Goal: Information Seeking & Learning: Learn about a topic

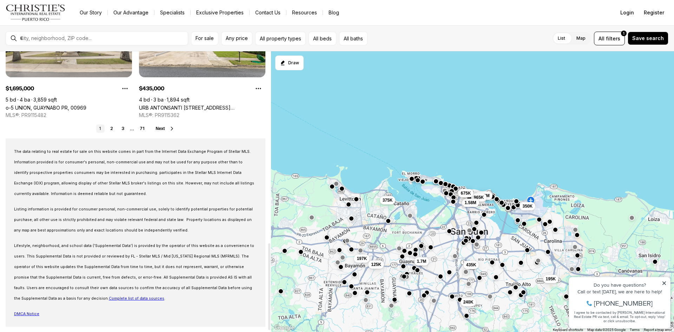
scroll to position [624, 0]
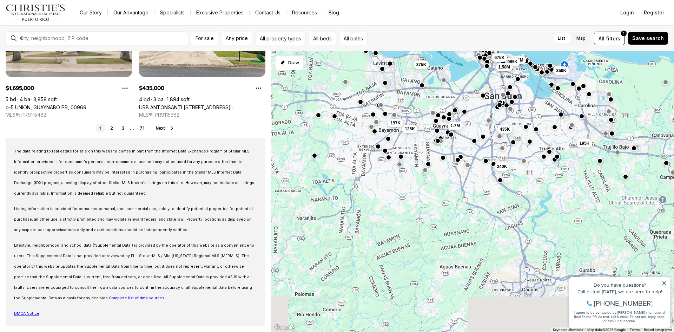
drag, startPoint x: 347, startPoint y: 281, endPoint x: 383, endPoint y: 124, distance: 161.4
click at [383, 126] on div "240K 195K 435K 1.38M 965K 1.58M 350K 1.7M 197K 125K 675K 375K" at bounding box center [472, 191] width 403 height 281
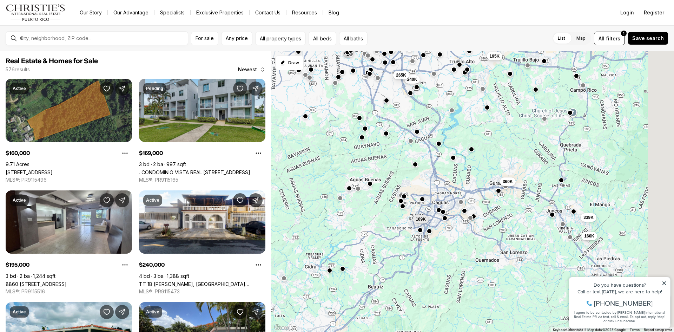
drag, startPoint x: 427, startPoint y: 261, endPoint x: 335, endPoint y: 203, distance: 108.4
click at [335, 203] on div "240K 195K 435K 1.7M 265K 197K 125K 360K 169K 339K 160K 170K" at bounding box center [472, 191] width 403 height 281
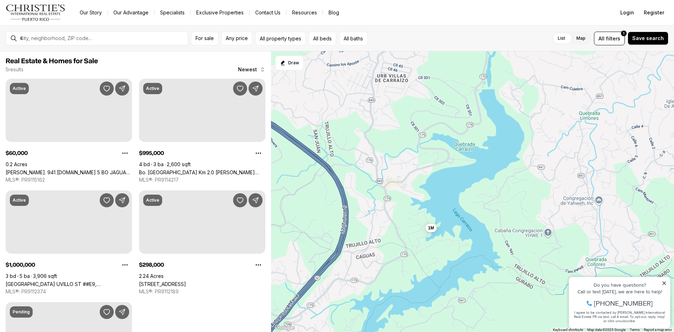
drag, startPoint x: 428, startPoint y: 105, endPoint x: 453, endPoint y: 247, distance: 144.7
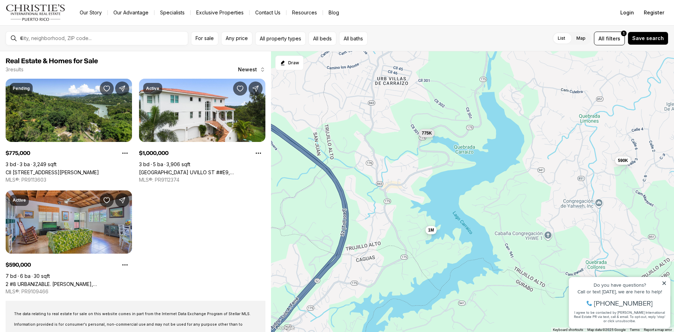
click at [431, 230] on span "1M" at bounding box center [432, 230] width 6 height 6
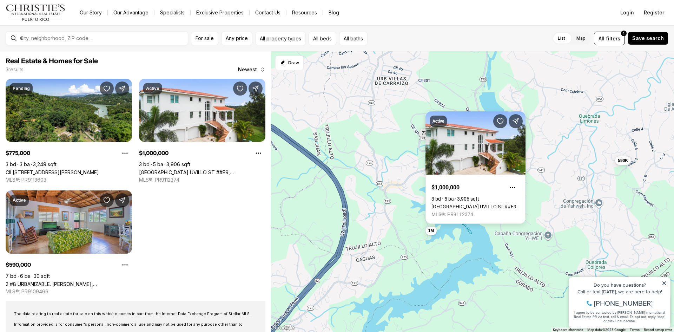
click at [405, 210] on div "1M 775K 590K" at bounding box center [472, 191] width 403 height 281
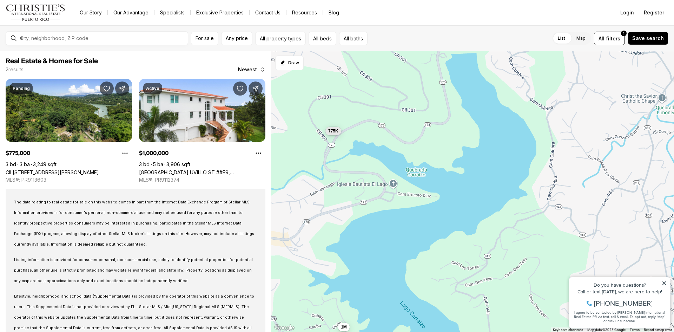
drag, startPoint x: 471, startPoint y: 176, endPoint x: 426, endPoint y: 230, distance: 70.1
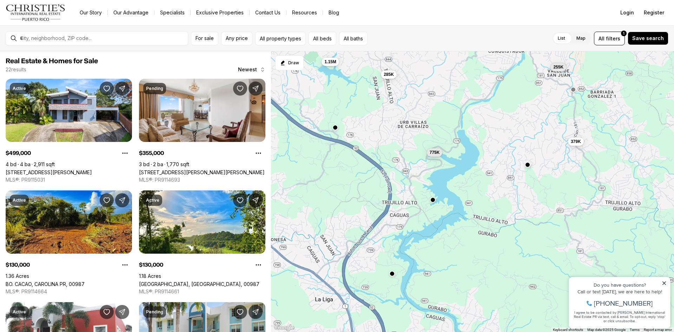
drag, startPoint x: 396, startPoint y: 278, endPoint x: 446, endPoint y: 174, distance: 115.5
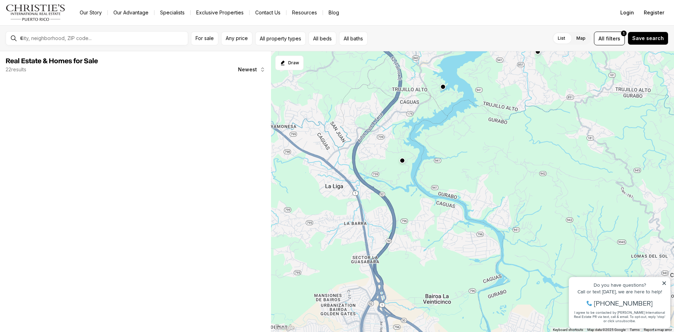
drag, startPoint x: 423, startPoint y: 269, endPoint x: 400, endPoint y: 193, distance: 79.5
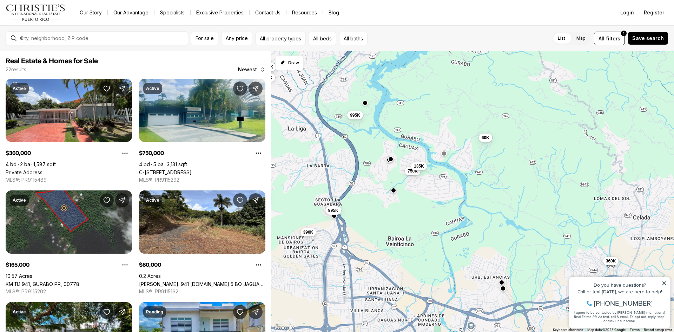
drag, startPoint x: 431, startPoint y: 247, endPoint x: 401, endPoint y: 197, distance: 58.1
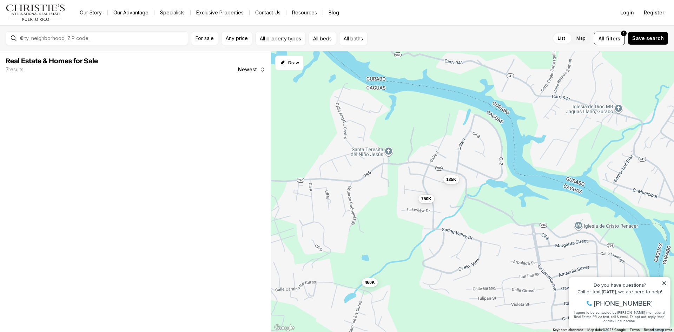
drag, startPoint x: 433, startPoint y: 176, endPoint x: 474, endPoint y: 275, distance: 106.7
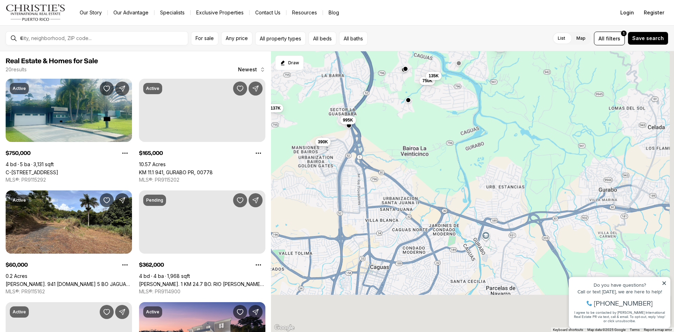
drag, startPoint x: 459, startPoint y: 262, endPoint x: 422, endPoint y: 88, distance: 177.9
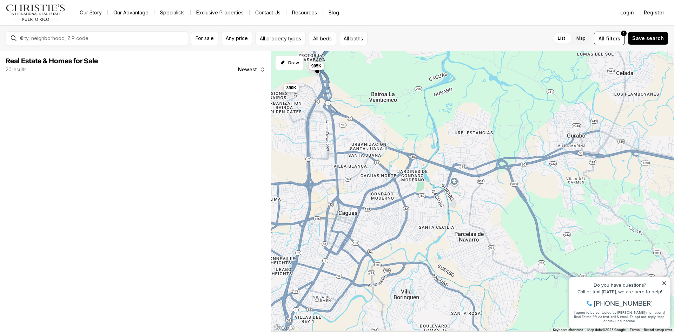
drag, startPoint x: 490, startPoint y: 235, endPoint x: 411, endPoint y: 166, distance: 105.3
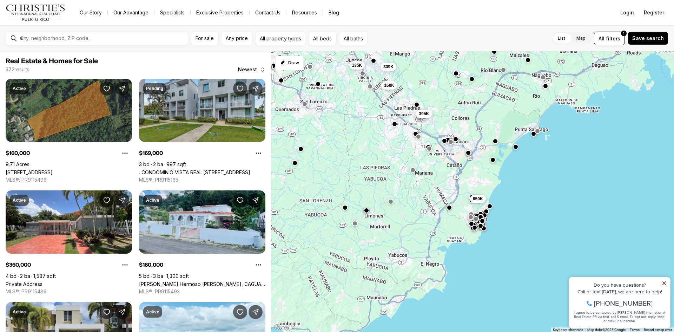
drag, startPoint x: 454, startPoint y: 245, endPoint x: 357, endPoint y: 167, distance: 123.7
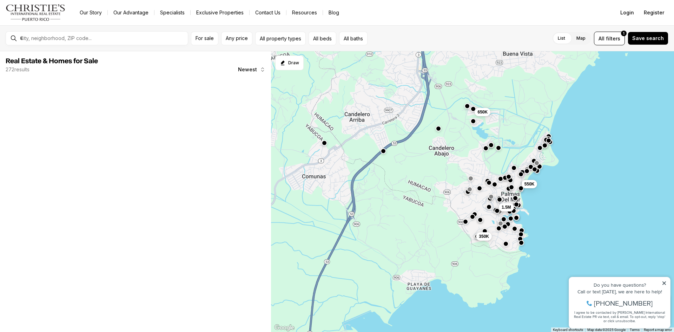
drag, startPoint x: 480, startPoint y: 220, endPoint x: 406, endPoint y: 147, distance: 103.8
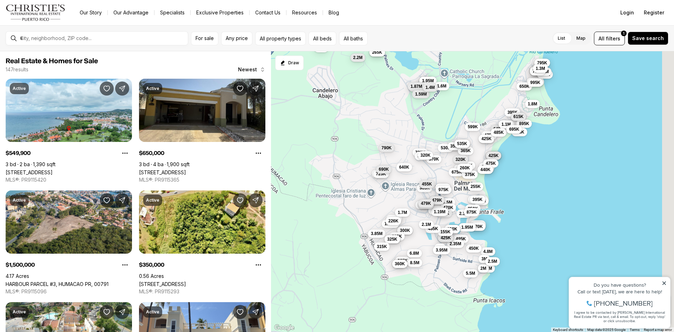
drag, startPoint x: 431, startPoint y: 146, endPoint x: 381, endPoint y: 117, distance: 57.9
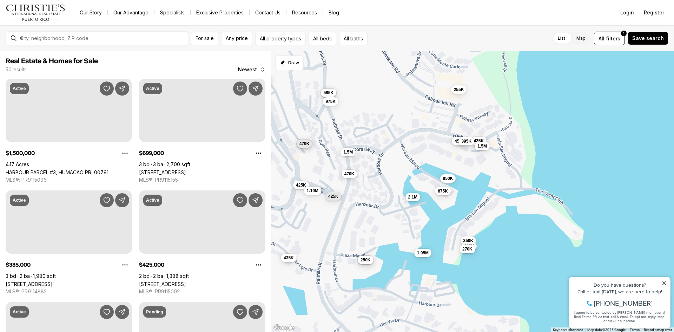
drag, startPoint x: 452, startPoint y: 215, endPoint x: 420, endPoint y: 128, distance: 92.3
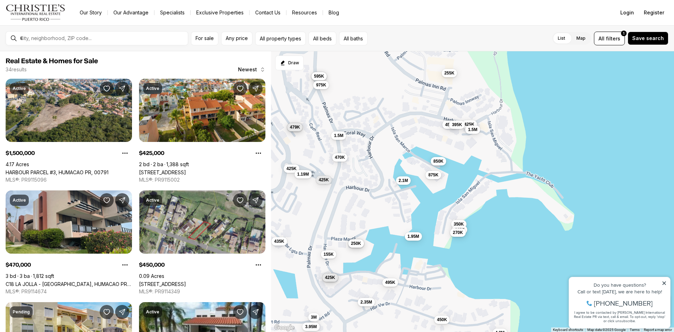
click at [441, 163] on span "850K" at bounding box center [439, 161] width 10 height 6
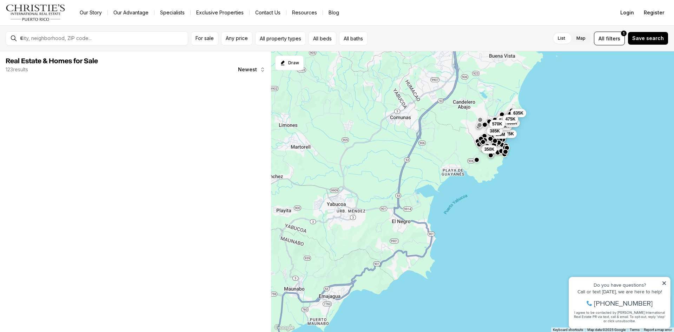
drag, startPoint x: 340, startPoint y: 161, endPoint x: 451, endPoint y: 145, distance: 111.8
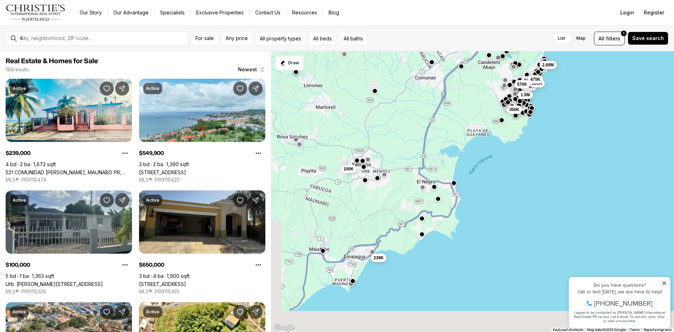
drag, startPoint x: 375, startPoint y: 180, endPoint x: 388, endPoint y: 121, distance: 60.4
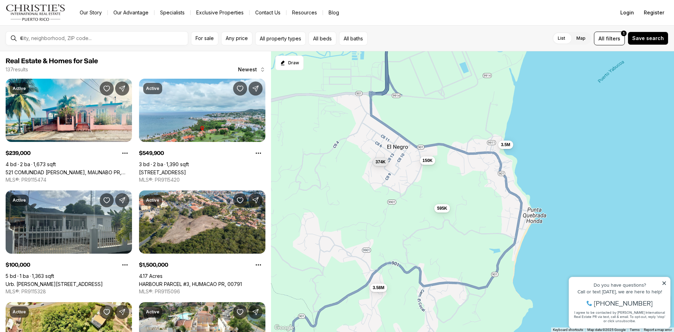
drag, startPoint x: 472, startPoint y: 160, endPoint x: 411, endPoint y: 164, distance: 61.2
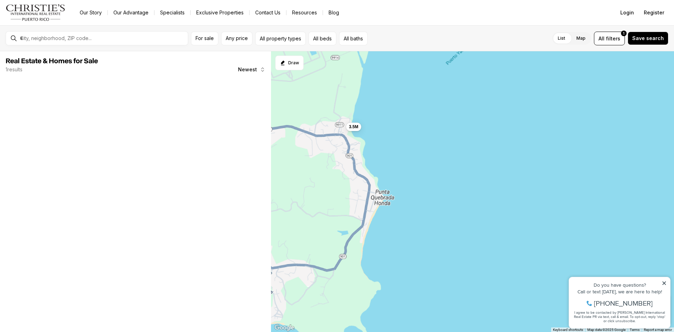
drag, startPoint x: 320, startPoint y: 150, endPoint x: 403, endPoint y: 147, distance: 83.7
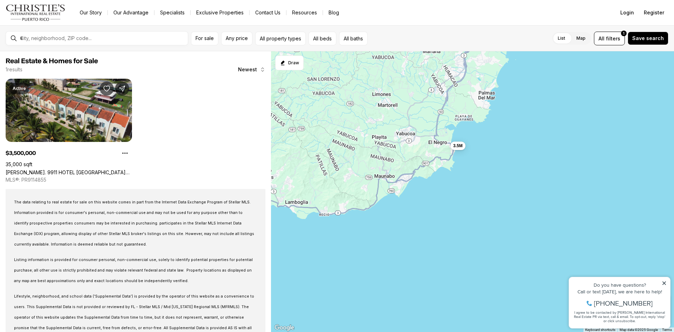
drag, startPoint x: 338, startPoint y: 144, endPoint x: 408, endPoint y: 144, distance: 69.9
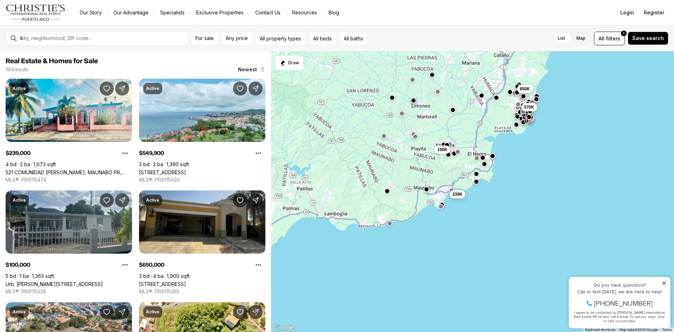
drag, startPoint x: 366, startPoint y: 145, endPoint x: 431, endPoint y: 150, distance: 64.8
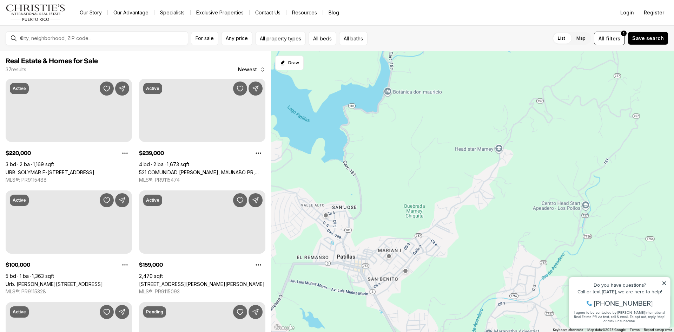
drag, startPoint x: 338, startPoint y: 173, endPoint x: 477, endPoint y: 176, distance: 138.8
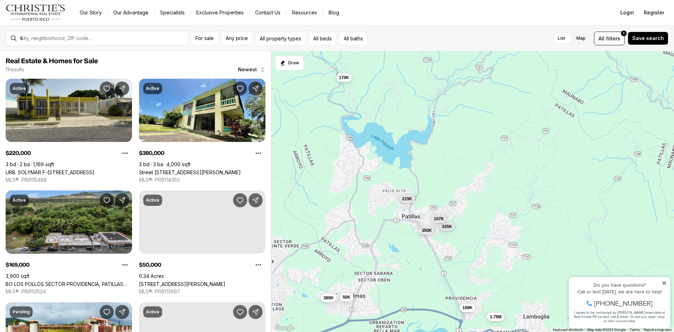
drag, startPoint x: 396, startPoint y: 143, endPoint x: 435, endPoint y: 163, distance: 43.4
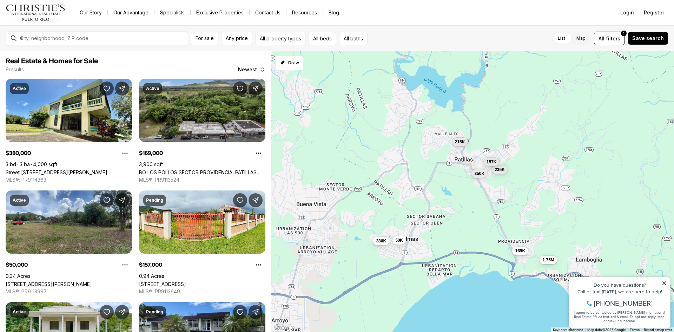
drag, startPoint x: 348, startPoint y: 171, endPoint x: 408, endPoint y: 103, distance: 91.4
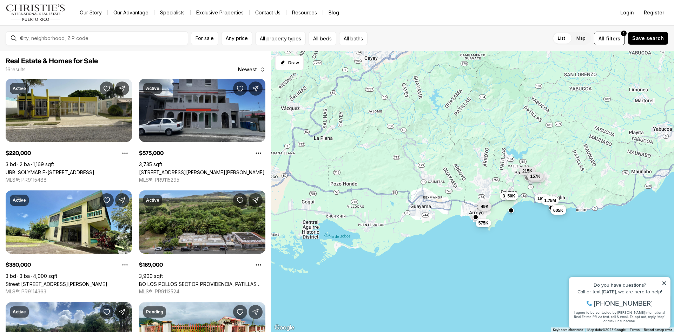
drag, startPoint x: 312, startPoint y: 172, endPoint x: 469, endPoint y: 175, distance: 156.7
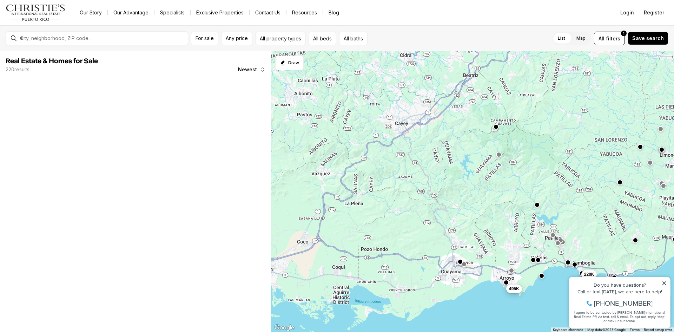
drag, startPoint x: 416, startPoint y: 144, endPoint x: 447, endPoint y: 211, distance: 74.4
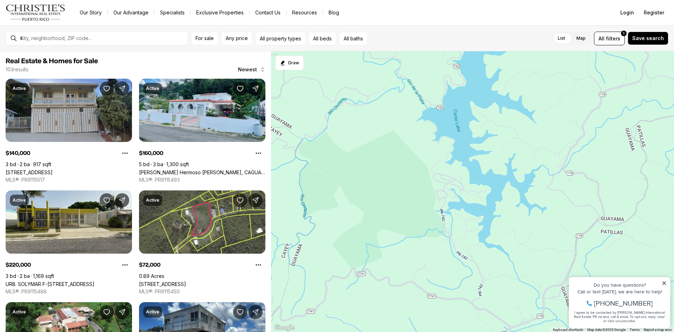
drag, startPoint x: 480, startPoint y: 152, endPoint x: 424, endPoint y: 274, distance: 134.1
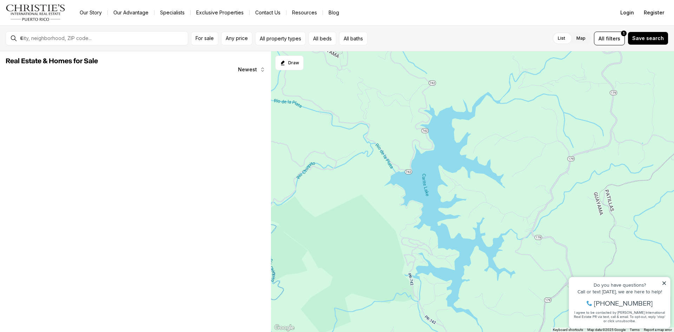
drag, startPoint x: 438, startPoint y: 182, endPoint x: 410, endPoint y: 230, distance: 56.1
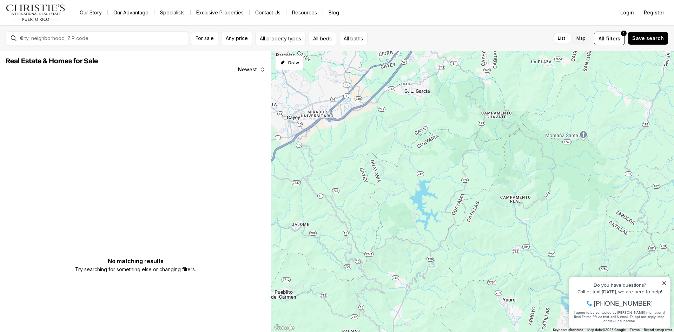
drag, startPoint x: 371, startPoint y: 217, endPoint x: 438, endPoint y: 203, distance: 68.4
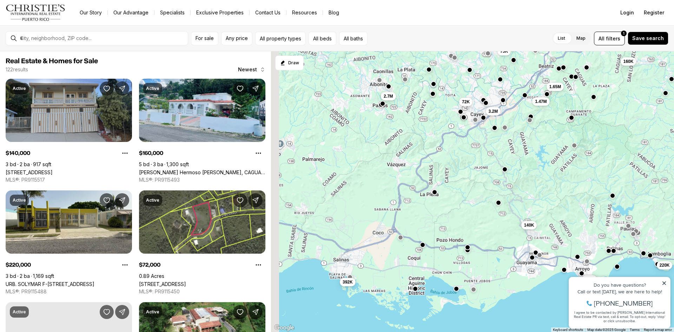
drag, startPoint x: 425, startPoint y: 211, endPoint x: 475, endPoint y: 192, distance: 53.7
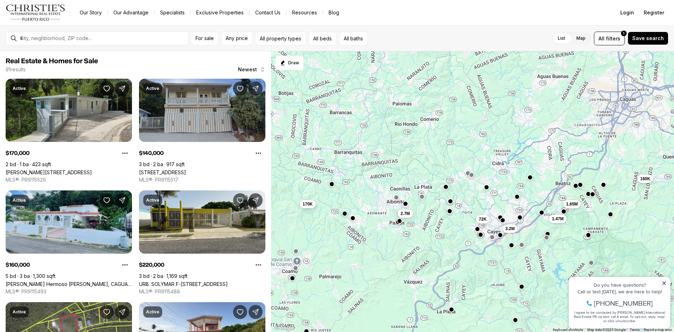
drag, startPoint x: 361, startPoint y: 187, endPoint x: 378, endPoint y: 302, distance: 116.7
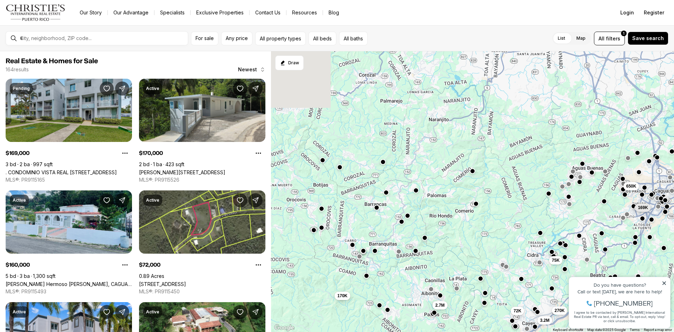
drag, startPoint x: 426, startPoint y: 157, endPoint x: 462, endPoint y: 252, distance: 101.6
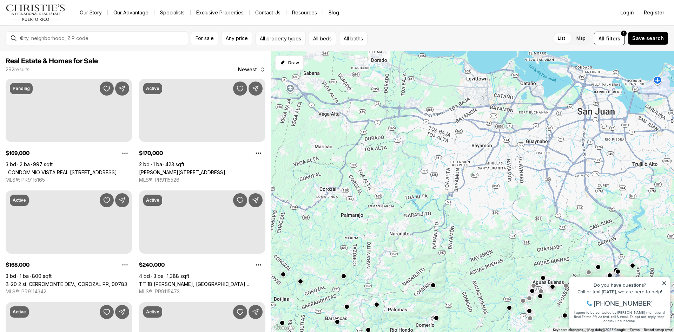
drag, startPoint x: 437, startPoint y: 164, endPoint x: 398, endPoint y: 275, distance: 117.7
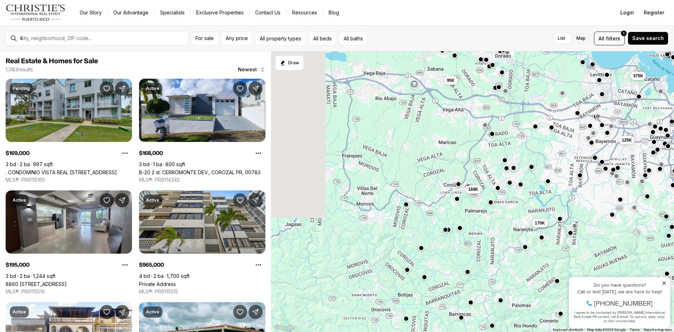
drag, startPoint x: 383, startPoint y: 262, endPoint x: 538, endPoint y: 256, distance: 155.4
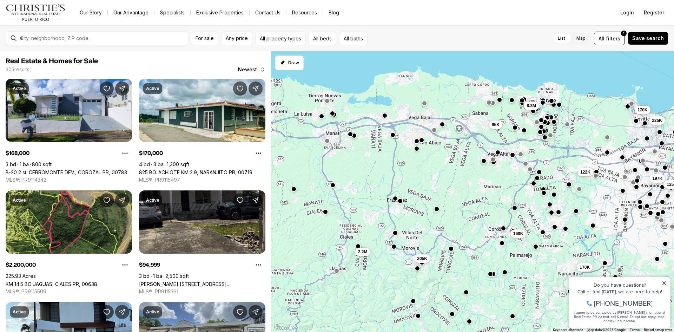
drag, startPoint x: 402, startPoint y: 247, endPoint x: 417, endPoint y: 291, distance: 45.8
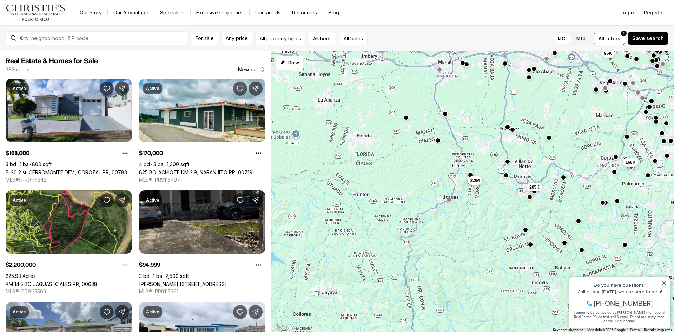
drag, startPoint x: 390, startPoint y: 268, endPoint x: 503, endPoint y: 190, distance: 137.7
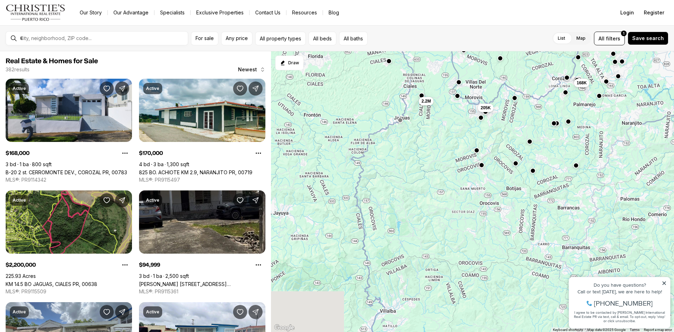
drag, startPoint x: 481, startPoint y: 256, endPoint x: 436, endPoint y: 199, distance: 73.0
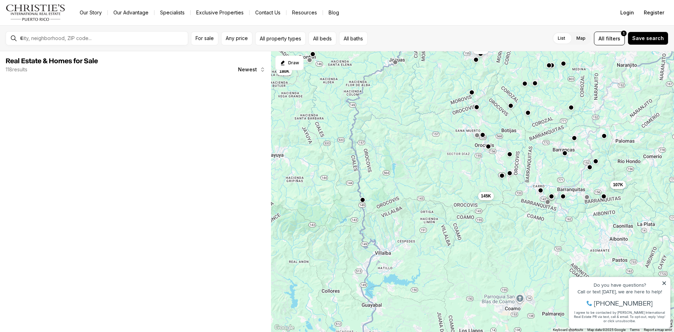
drag, startPoint x: 422, startPoint y: 230, endPoint x: 419, endPoint y: 190, distance: 40.5
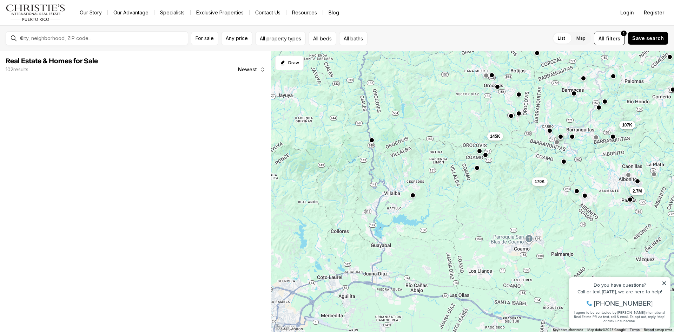
drag, startPoint x: 411, startPoint y: 236, endPoint x: 421, endPoint y: 175, distance: 62.3
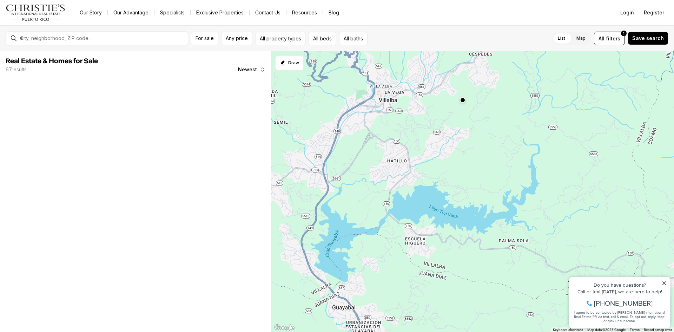
drag, startPoint x: 395, startPoint y: 200, endPoint x: 464, endPoint y: 187, distance: 70.1
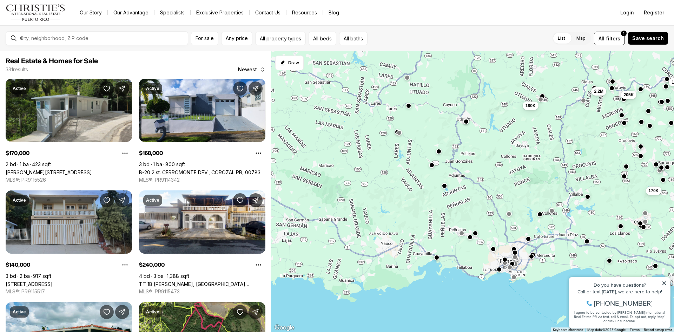
drag, startPoint x: 381, startPoint y: 185, endPoint x: 506, endPoint y: 203, distance: 126.4
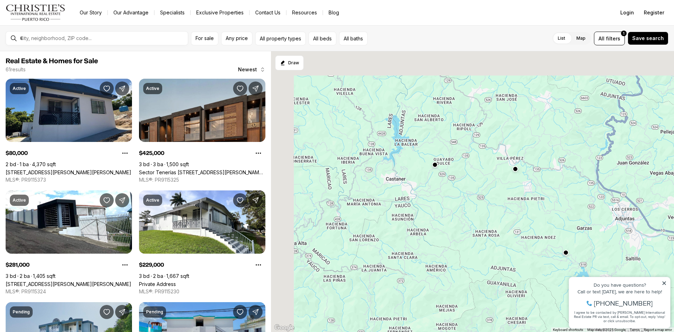
drag, startPoint x: 377, startPoint y: 140, endPoint x: 443, endPoint y: 217, distance: 101.2
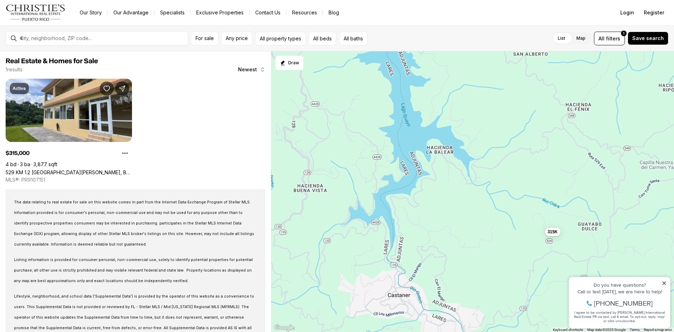
drag, startPoint x: 416, startPoint y: 169, endPoint x: 472, endPoint y: 278, distance: 122.2
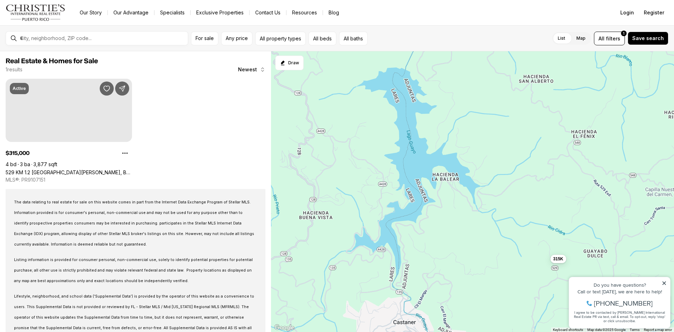
drag, startPoint x: 449, startPoint y: 215, endPoint x: 463, endPoint y: 269, distance: 56.1
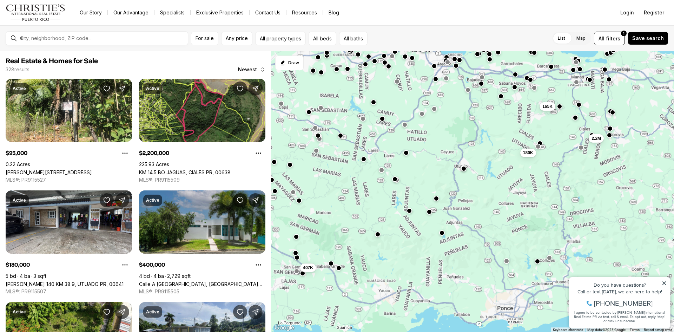
drag, startPoint x: 445, startPoint y: 226, endPoint x: 412, endPoint y: 208, distance: 37.0
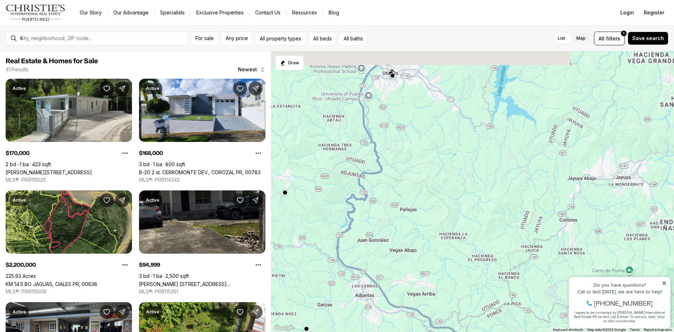
drag, startPoint x: 501, startPoint y: 182, endPoint x: 449, endPoint y: 301, distance: 129.8
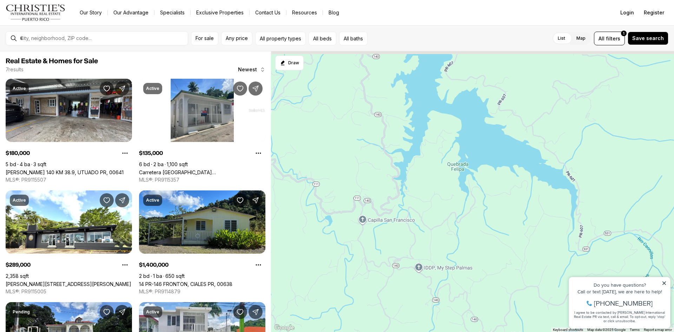
drag, startPoint x: 466, startPoint y: 236, endPoint x: 425, endPoint y: 348, distance: 119.1
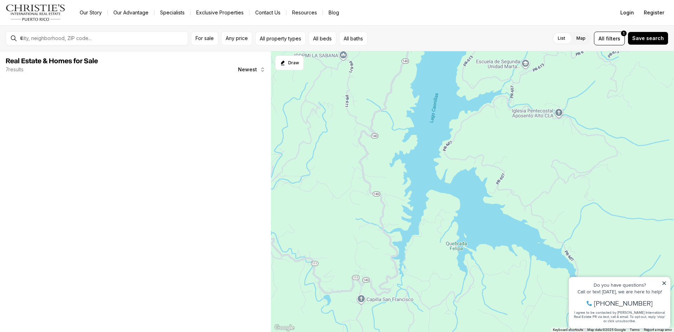
drag, startPoint x: 425, startPoint y: 348, endPoint x: 424, endPoint y: 318, distance: 30.2
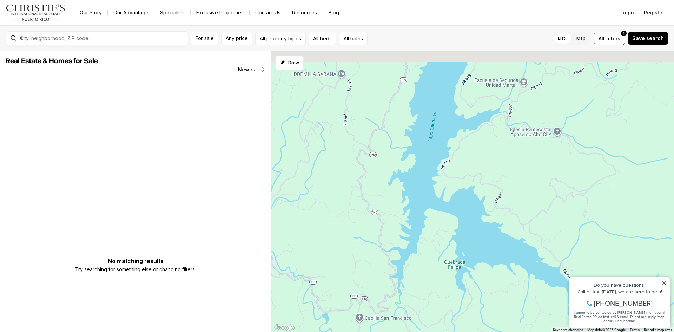
drag, startPoint x: 428, startPoint y: 255, endPoint x: 426, endPoint y: 288, distance: 33.1
